Goal: Find specific page/section: Find specific page/section

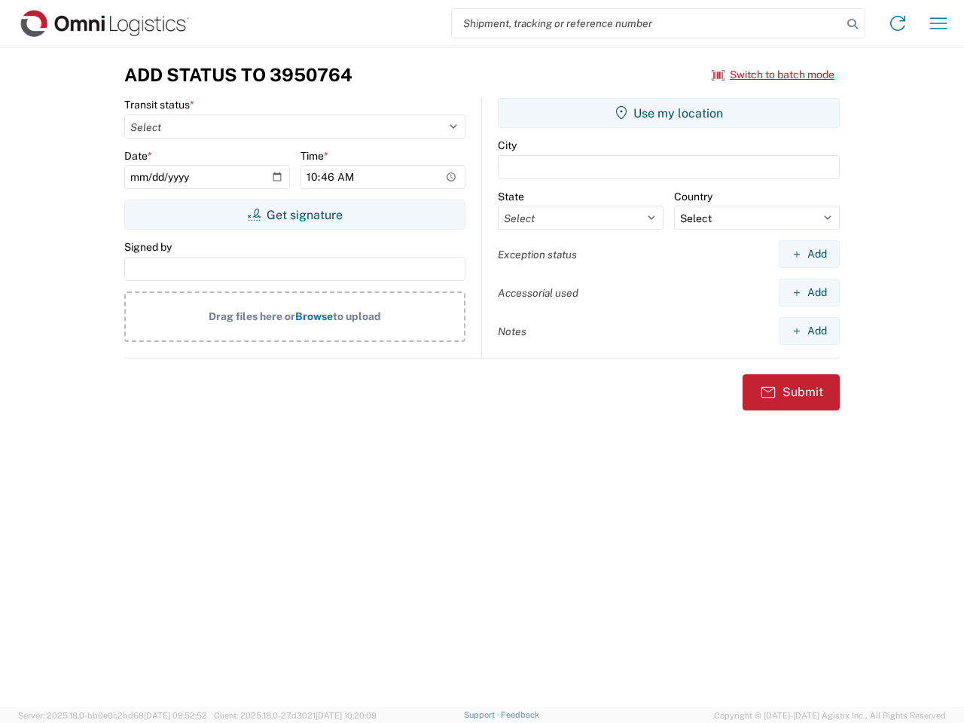
click at [647, 23] on input "search" at bounding box center [647, 23] width 390 height 29
click at [853, 24] on icon at bounding box center [852, 24] width 21 height 21
click at [898, 23] on icon at bounding box center [898, 23] width 24 height 24
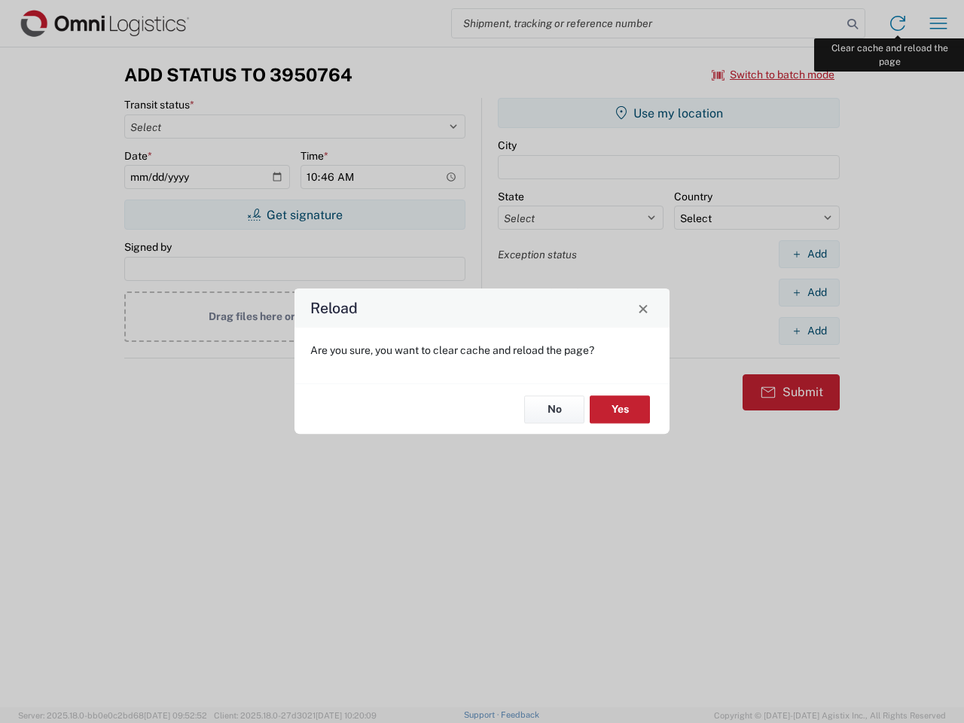
click at [939, 23] on div "Reload Are you sure, you want to clear cache and reload the page? No Yes" at bounding box center [482, 361] width 964 height 723
click at [774, 75] on div "Reload Are you sure, you want to clear cache and reload the page? No Yes" at bounding box center [482, 361] width 964 height 723
click at [295, 215] on div "Reload Are you sure, you want to clear cache and reload the page? No Yes" at bounding box center [482, 361] width 964 height 723
click at [669, 113] on div "Reload Are you sure, you want to clear cache and reload the page? No Yes" at bounding box center [482, 361] width 964 height 723
click at [809, 254] on div "Reload Are you sure, you want to clear cache and reload the page? No Yes" at bounding box center [482, 361] width 964 height 723
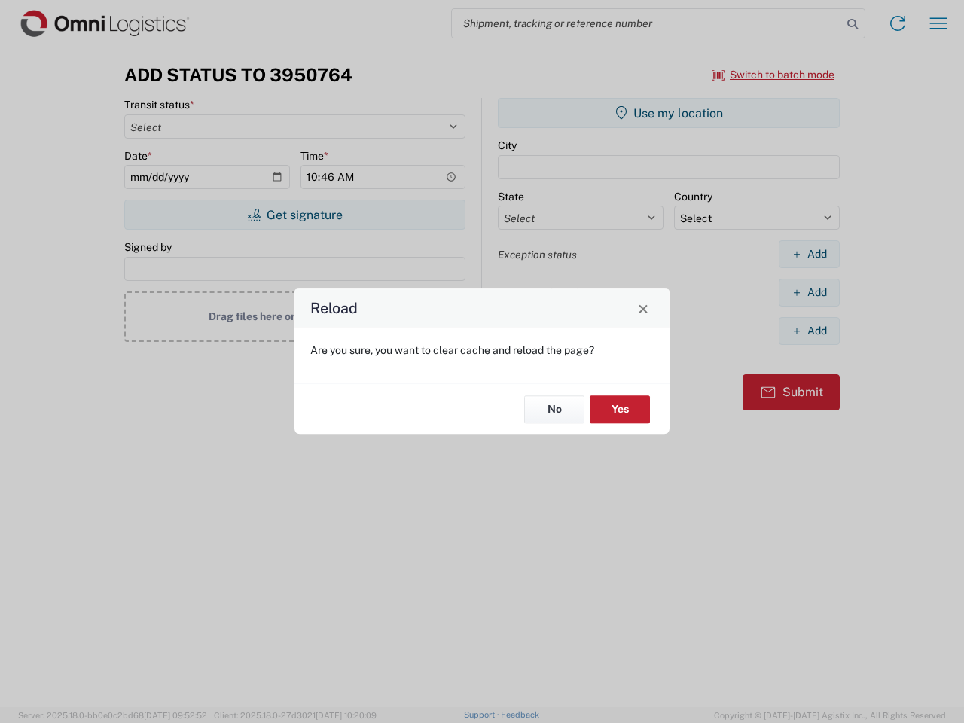
click at [809, 292] on div "Reload Are you sure, you want to clear cache and reload the page? No Yes" at bounding box center [482, 361] width 964 height 723
click at [809, 331] on div "Reload Are you sure, you want to clear cache and reload the page? No Yes" at bounding box center [482, 361] width 964 height 723
